Goal: Information Seeking & Learning: Learn about a topic

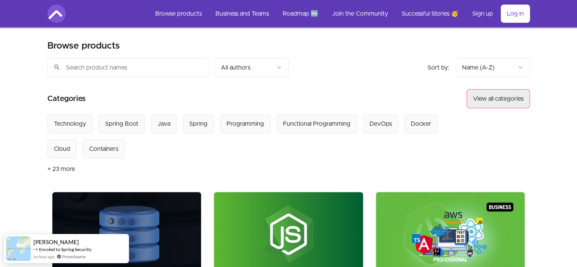
click at [508, 96] on button "View all categories" at bounding box center [498, 98] width 63 height 19
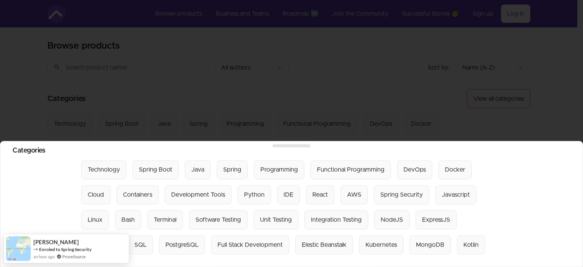
click at [300, 76] on div at bounding box center [291, 133] width 583 height 267
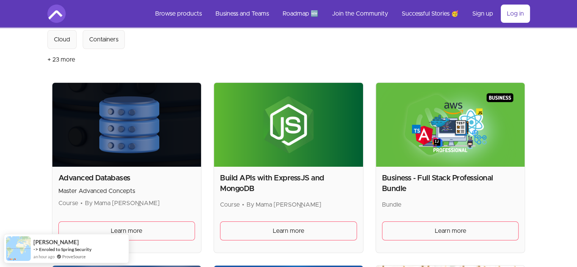
scroll to position [114, 0]
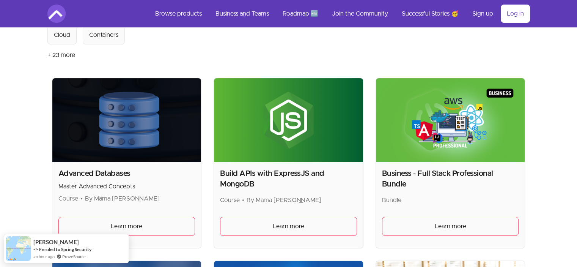
click at [64, 56] on button "+ 23 more" at bounding box center [61, 54] width 28 height 21
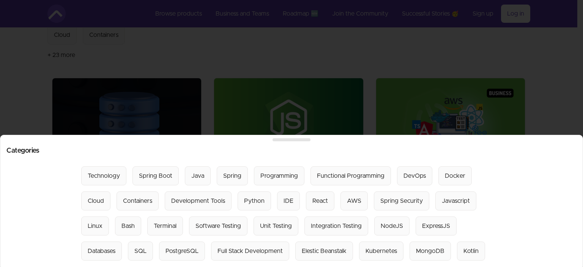
click at [286, 71] on div at bounding box center [291, 133] width 583 height 267
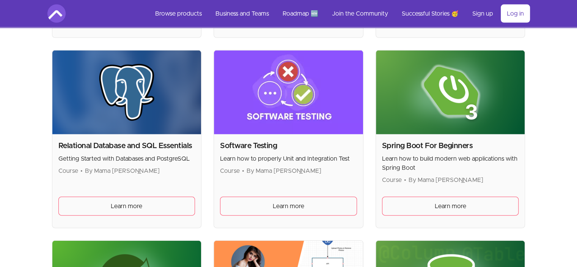
scroll to position [1670, 0]
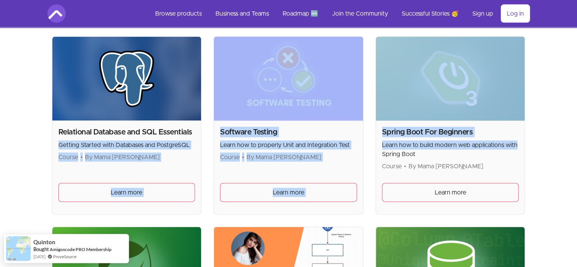
drag, startPoint x: 206, startPoint y: 125, endPoint x: 576, endPoint y: 145, distance: 370.5
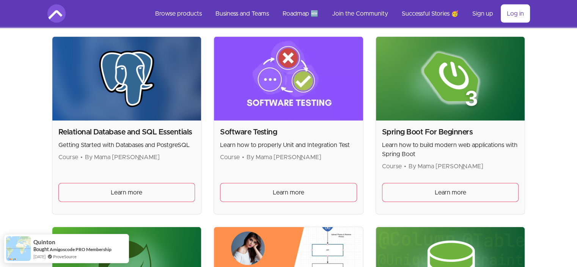
drag, startPoint x: 543, startPoint y: 164, endPoint x: 20, endPoint y: 119, distance: 525.6
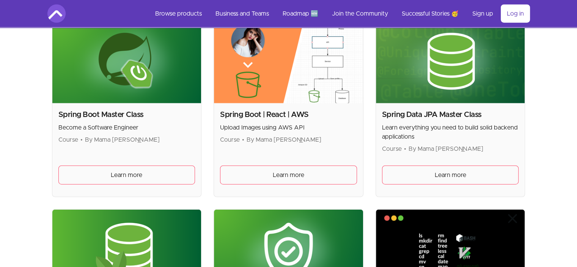
scroll to position [1859, 0]
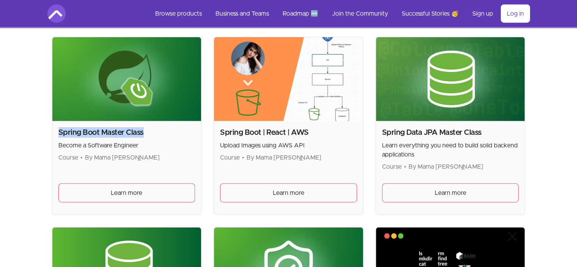
drag, startPoint x: 55, startPoint y: 129, endPoint x: 141, endPoint y: 127, distance: 85.8
click at [145, 127] on div "Spring Boot Master Class Become a Software Engineer Course • By Mama Samba Brai…" at bounding box center [126, 167] width 149 height 93
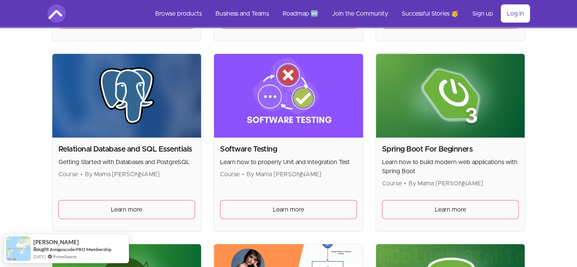
scroll to position [1632, 0]
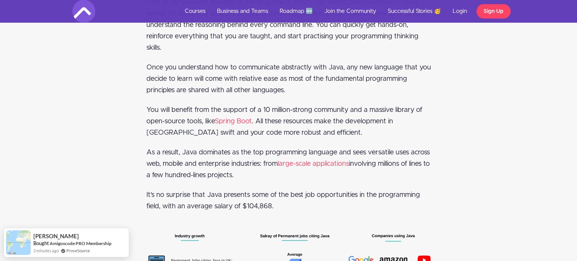
scroll to position [2161, 0]
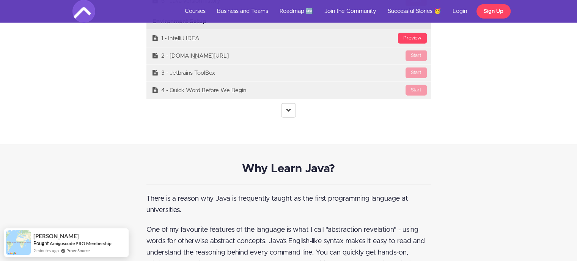
click at [289, 108] on icon at bounding box center [288, 109] width 5 height 5
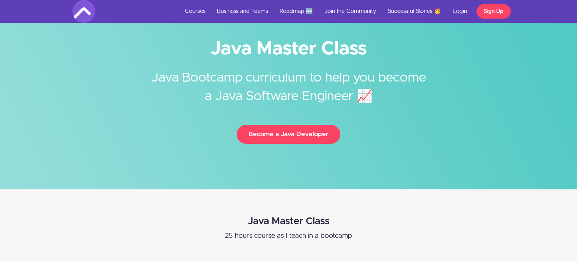
scroll to position [38, 0]
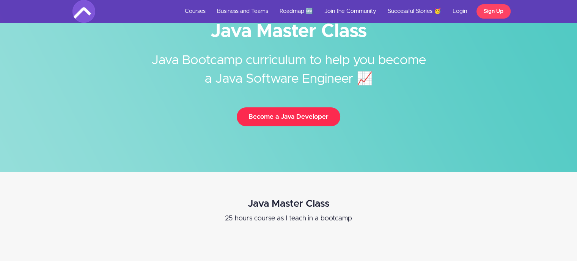
click at [282, 117] on button "Become a Java Developer" at bounding box center [289, 116] width 104 height 19
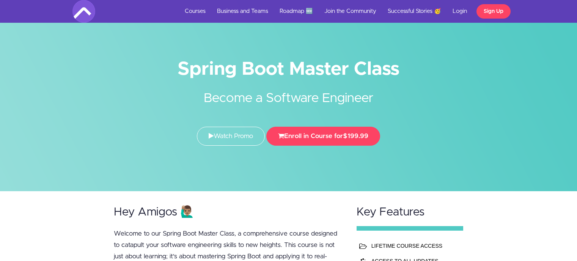
click at [432, 136] on div "Spring Boot Master Class Become a Software Engineer Watch Promo Enroll in Cours…" at bounding box center [289, 105] width 444 height 96
click at [415, 89] on h2 "Become a Software Engineer" at bounding box center [288, 93] width 285 height 30
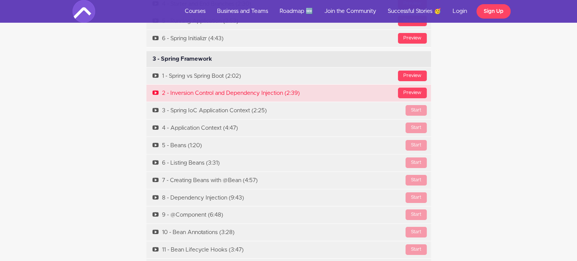
scroll to position [2626, 0]
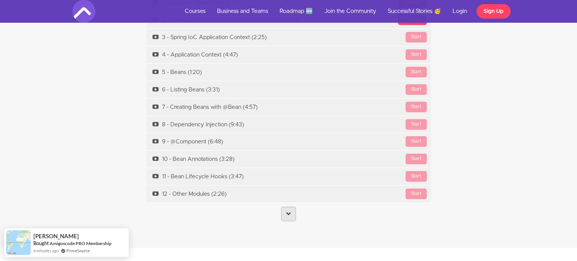
click at [287, 211] on icon at bounding box center [288, 213] width 5 height 5
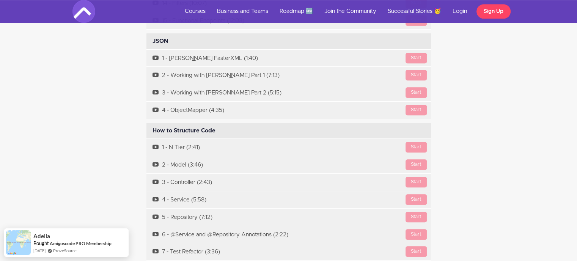
scroll to position [3461, 0]
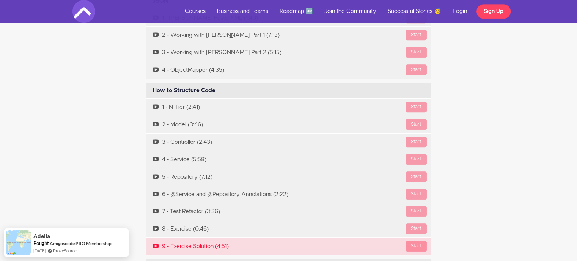
drag, startPoint x: 135, startPoint y: 89, endPoint x: 243, endPoint y: 232, distance: 179.0
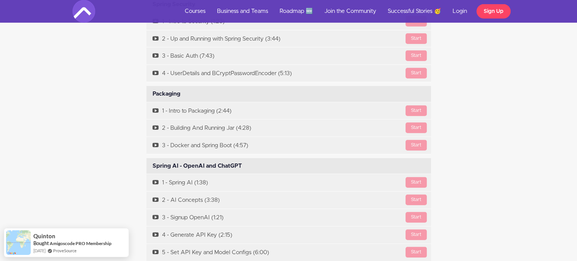
scroll to position [5092, 0]
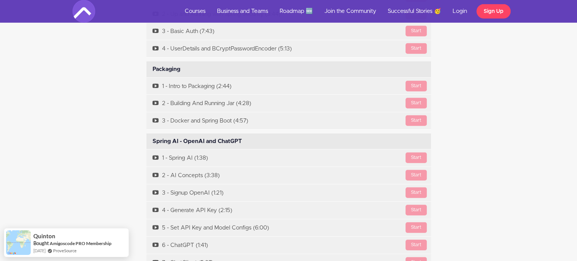
drag, startPoint x: 164, startPoint y: 125, endPoint x: 229, endPoint y: 127, distance: 64.9
click at [229, 134] on div "Spring AI - OpenAI and ChatGPT Available in days days after you enroll" at bounding box center [288, 142] width 285 height 16
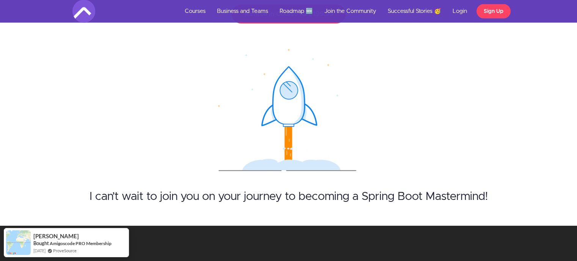
scroll to position [7596, 0]
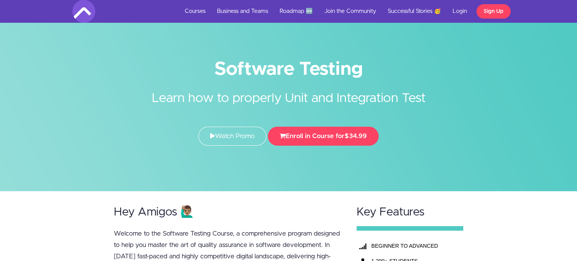
click at [445, 139] on div "Software Testing Learn how to properly Unit and Integration Test Watch Promo En…" at bounding box center [289, 105] width 444 height 96
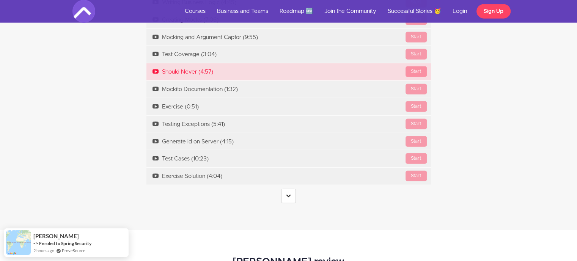
scroll to position [1973, 0]
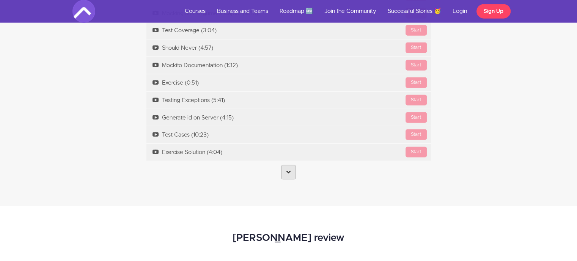
click at [291, 170] on link at bounding box center [288, 172] width 15 height 14
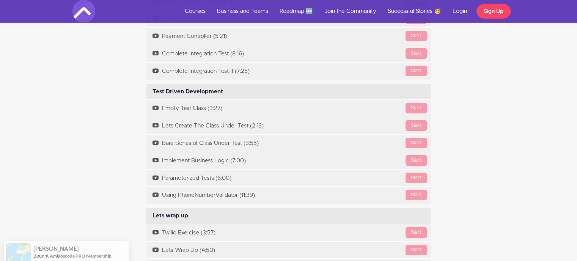
scroll to position [2504, 0]
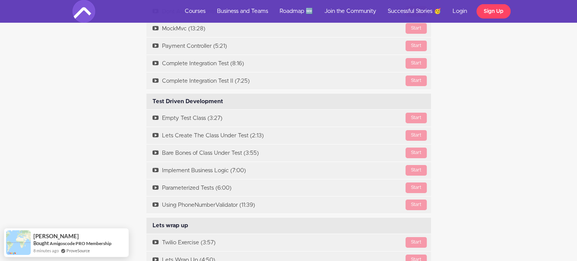
drag, startPoint x: 94, startPoint y: 69, endPoint x: 455, endPoint y: 184, distance: 378.7
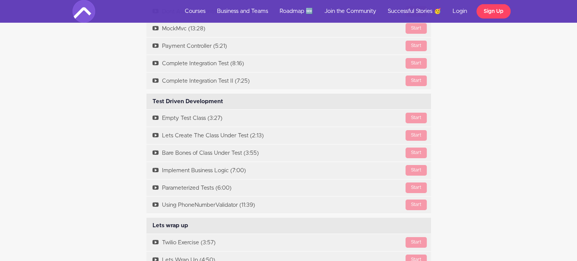
drag, startPoint x: 489, startPoint y: 196, endPoint x: 129, endPoint y: 68, distance: 382.1
